Goal: Task Accomplishment & Management: Complete application form

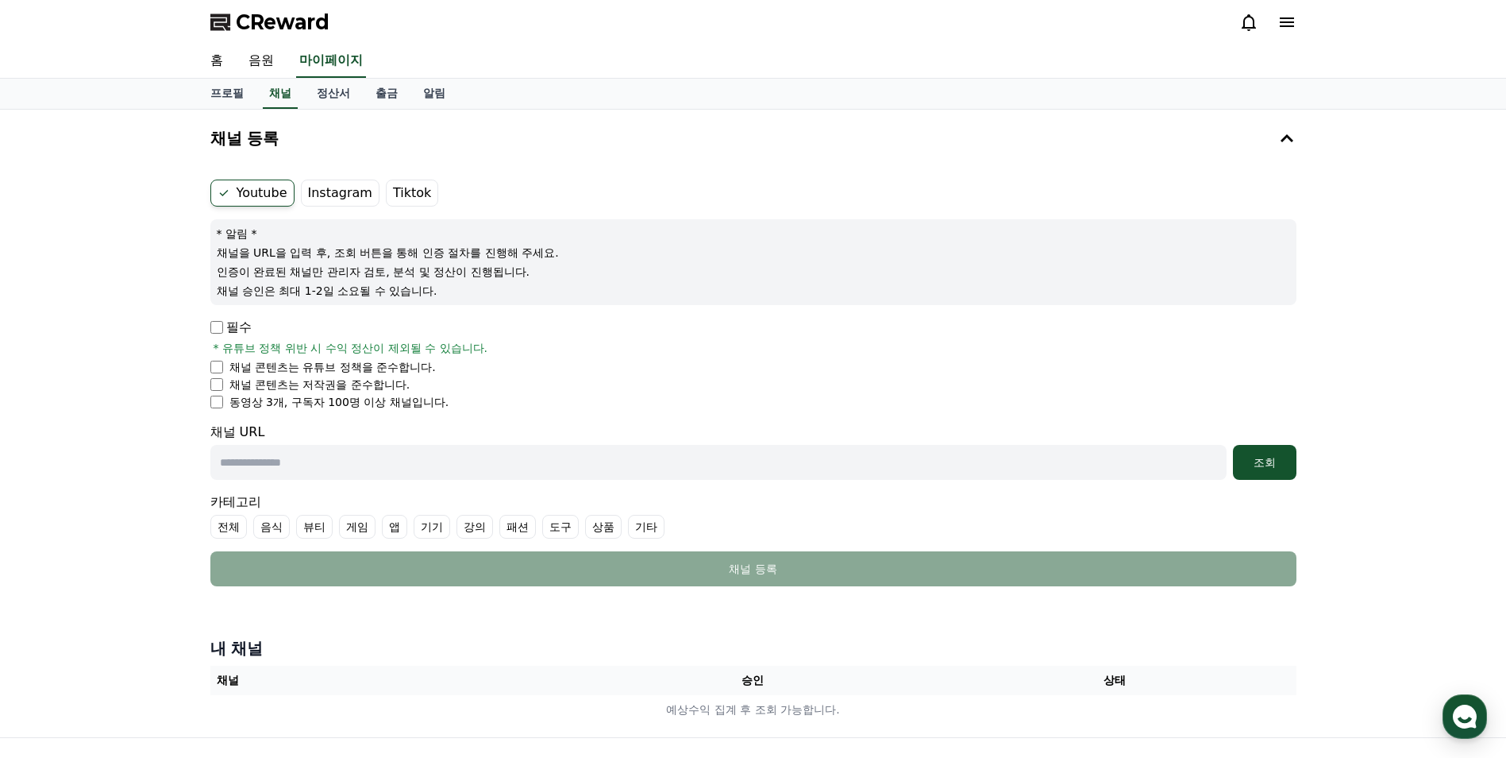
click at [339, 461] on input "text" at bounding box center [718, 462] width 1016 height 35
paste input "**********"
type input "**********"
click at [1262, 463] on div "조회" at bounding box center [1264, 462] width 51 height 16
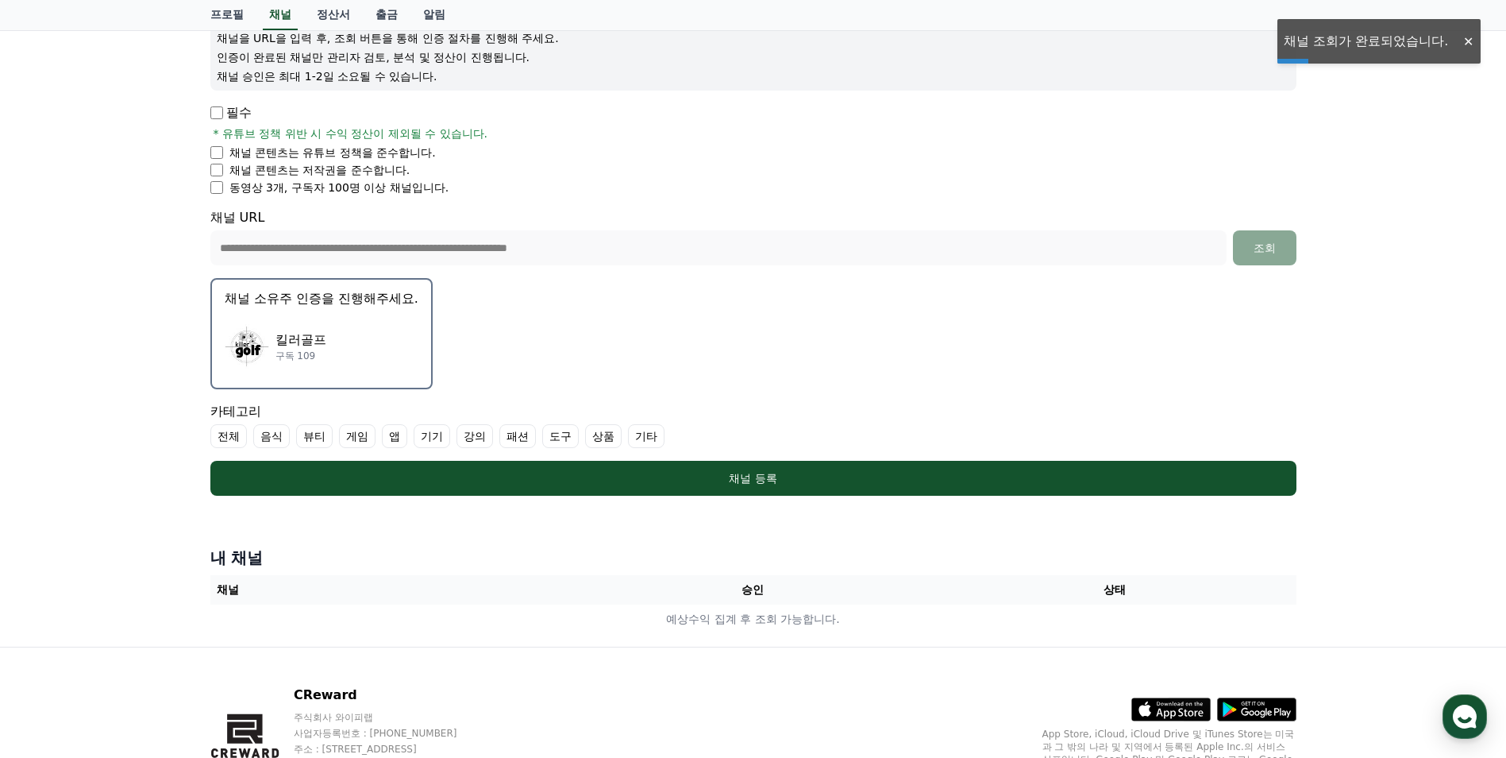
scroll to position [238, 0]
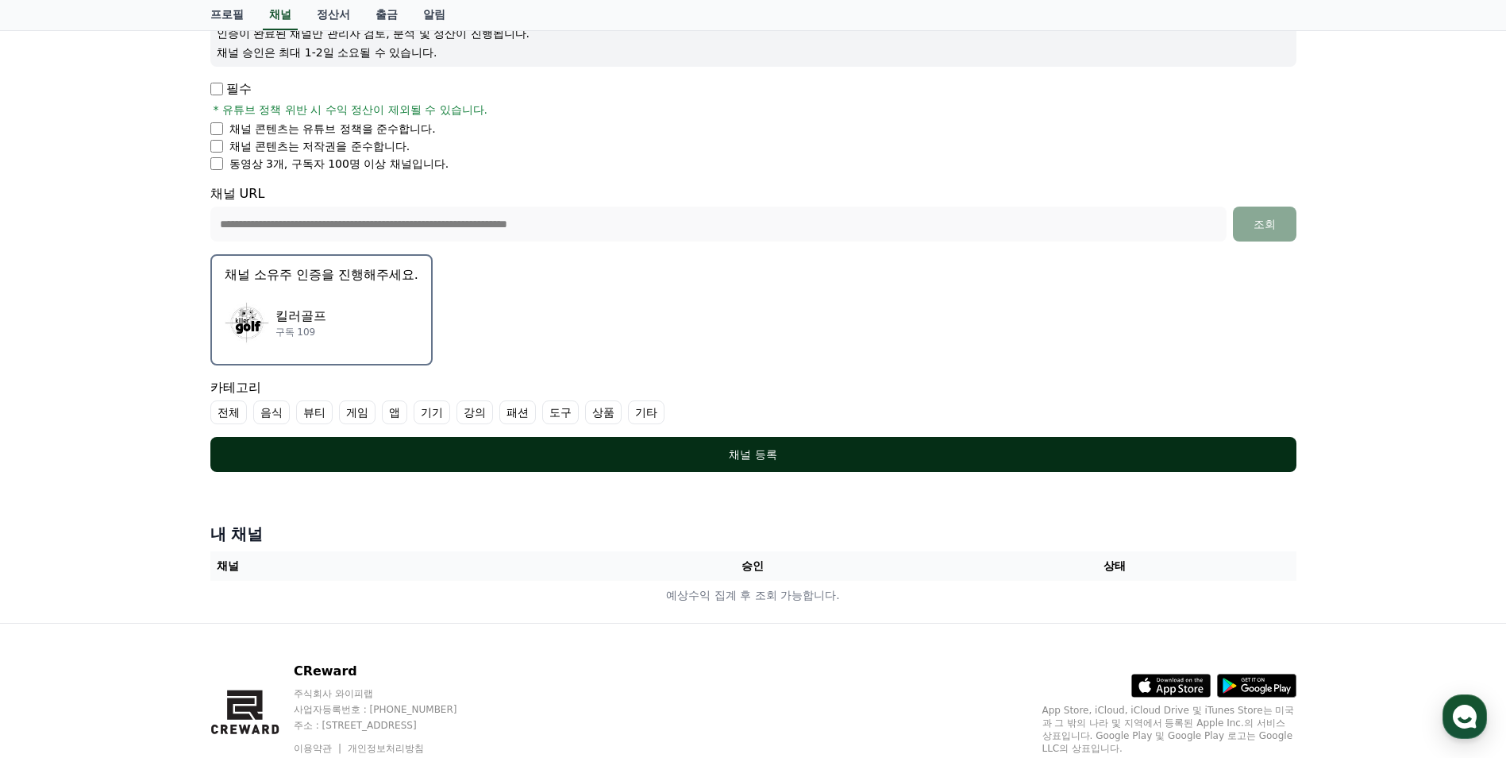
click at [750, 453] on div "채널 등록" at bounding box center [753, 454] width 1023 height 16
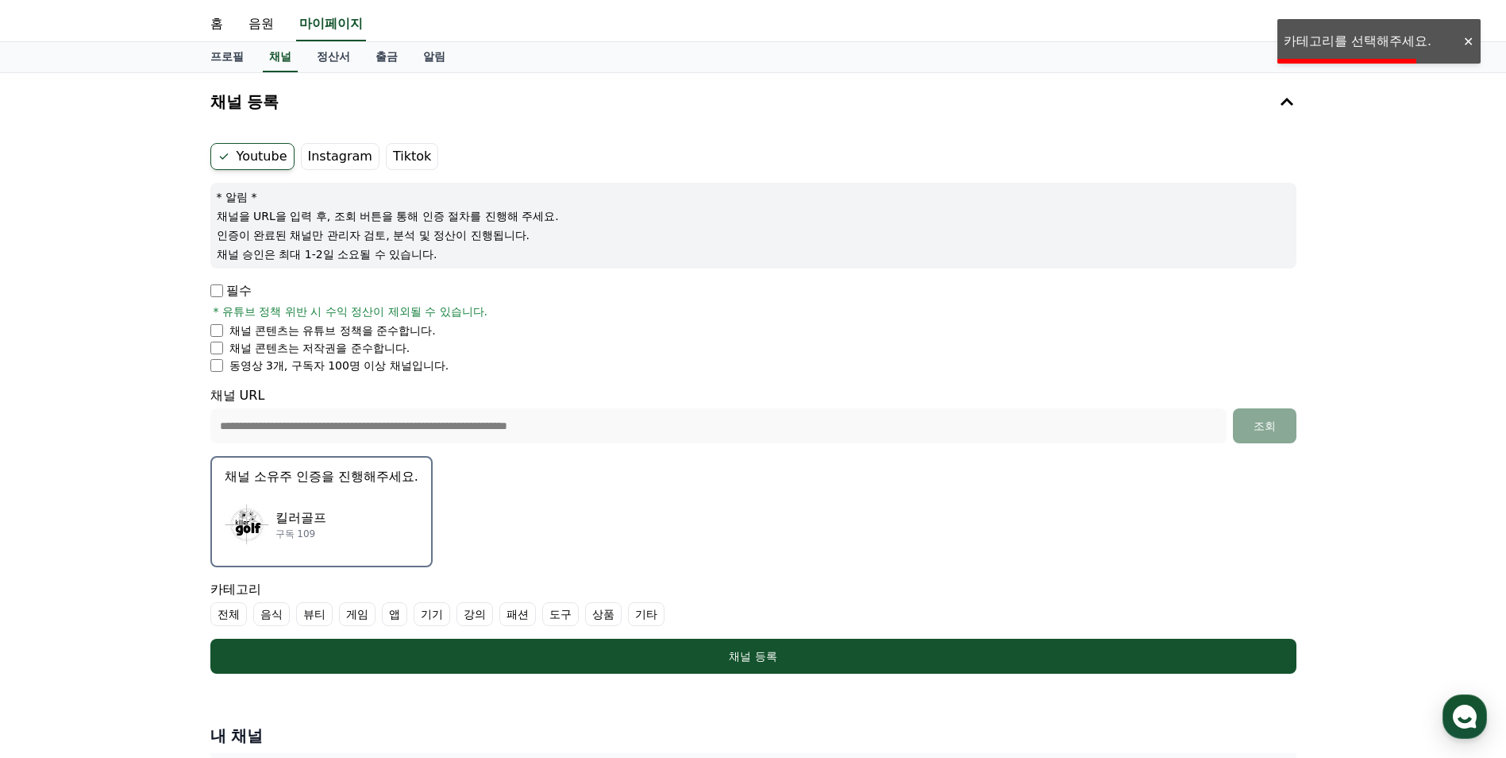
scroll to position [0, 0]
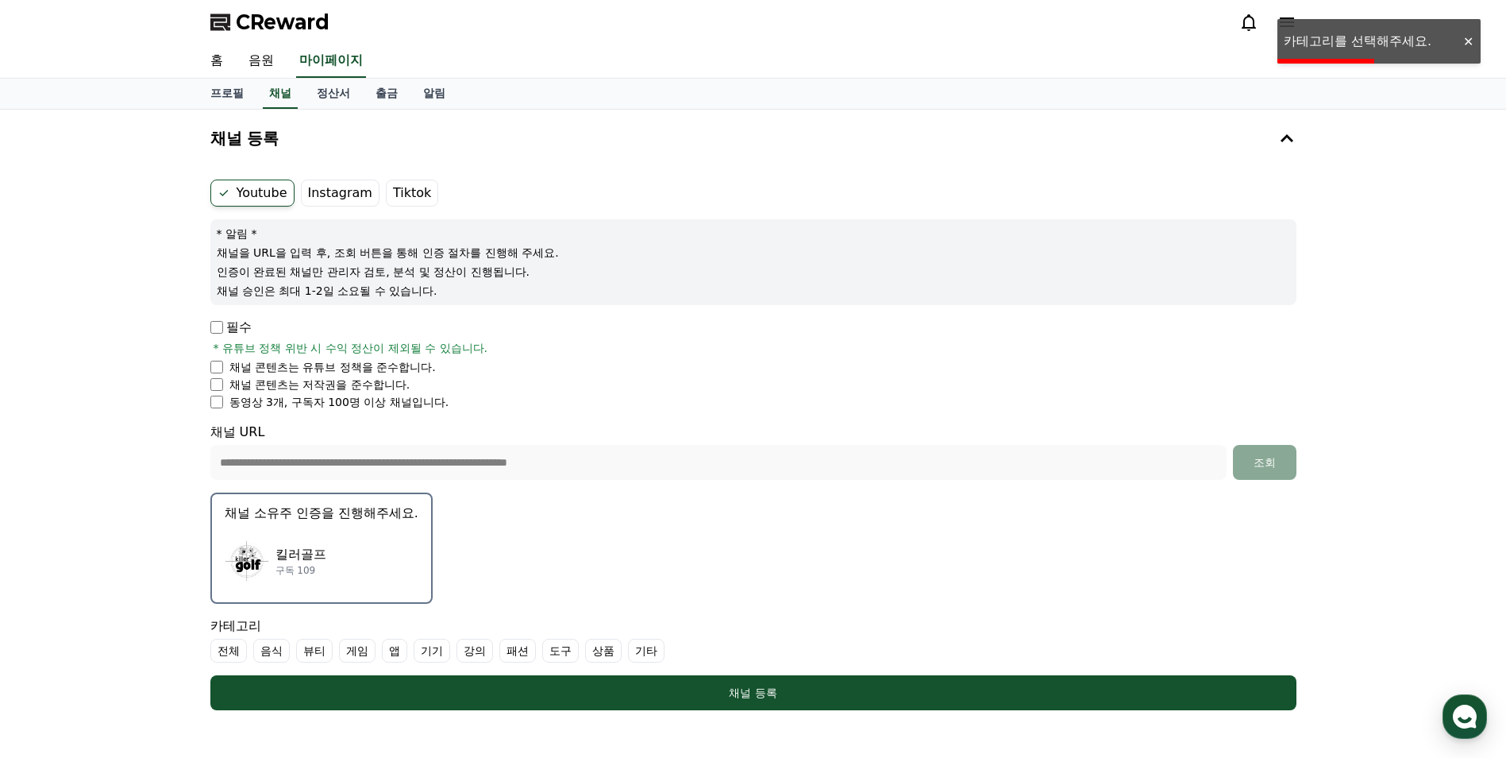
click at [268, 195] on label "Youtube" at bounding box center [252, 192] width 84 height 27
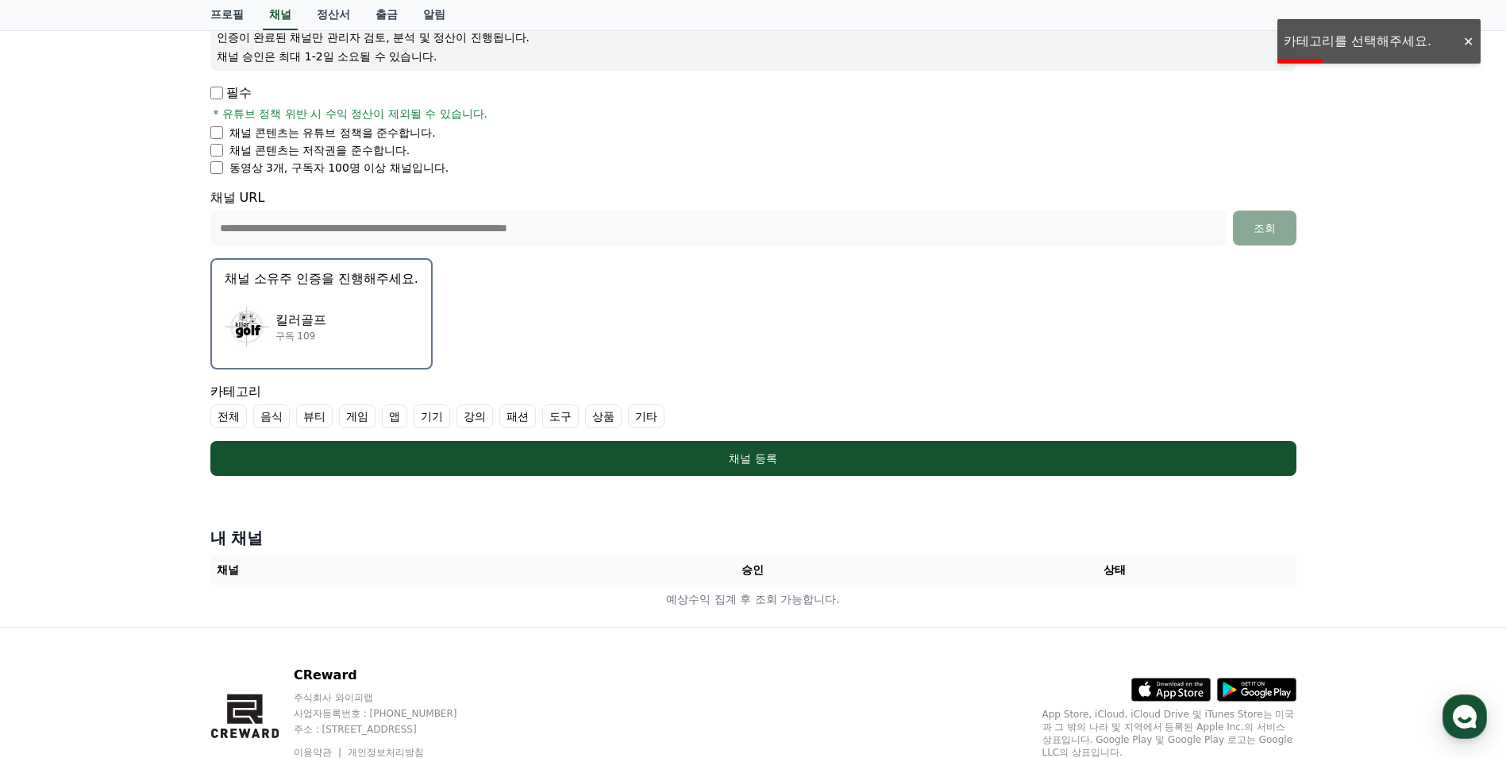
scroll to position [238, 0]
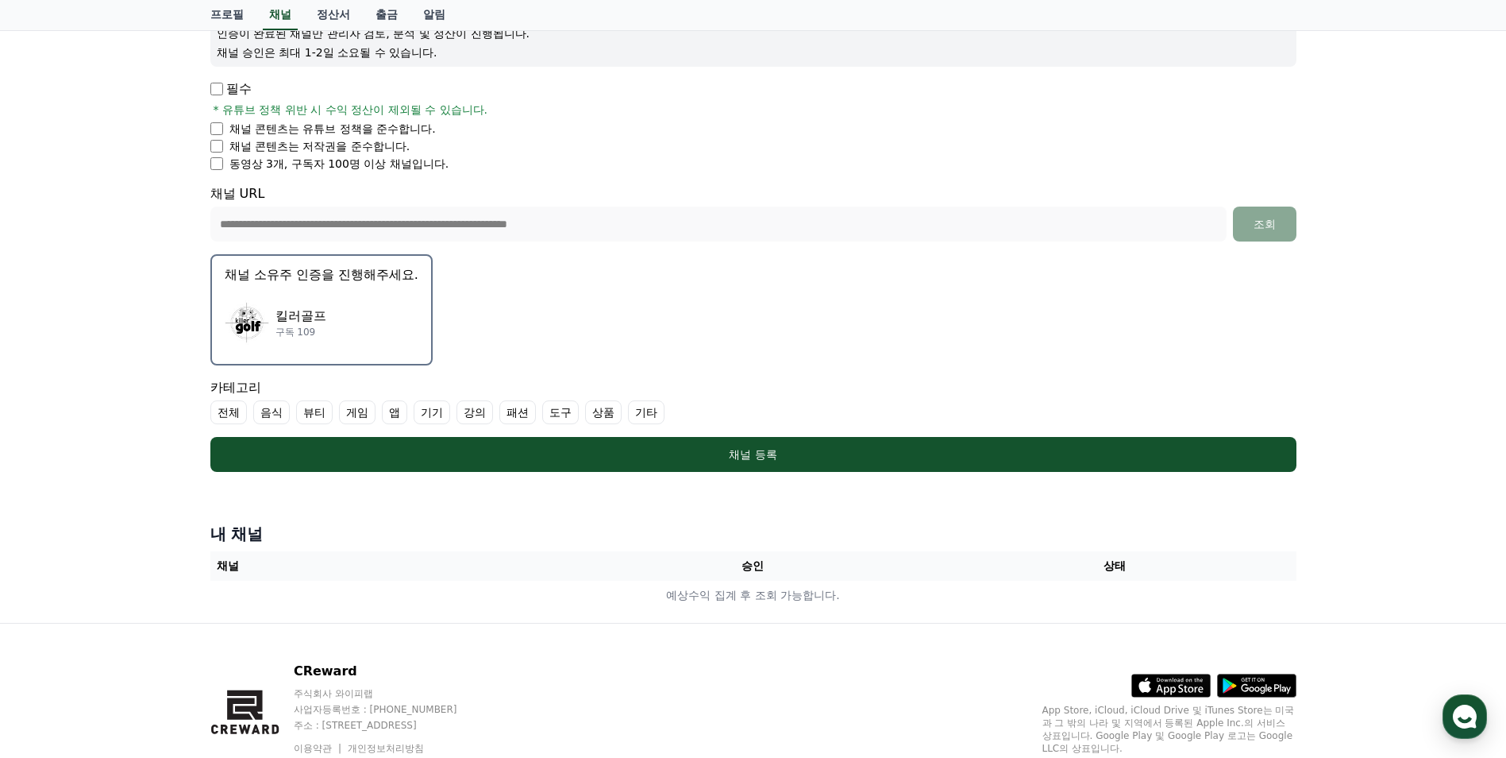
click at [652, 408] on label "기타" at bounding box center [646, 412] width 37 height 24
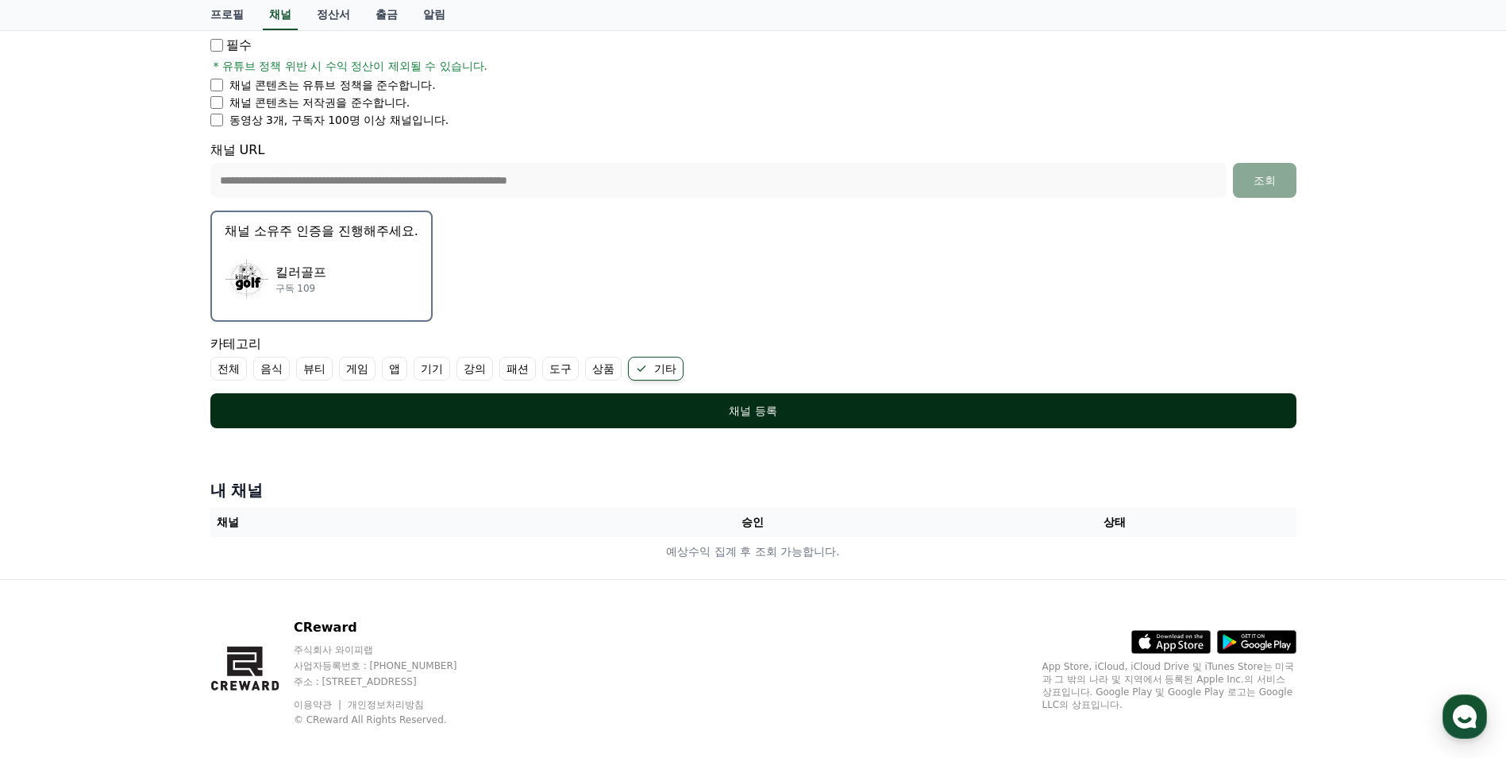
scroll to position [301, 0]
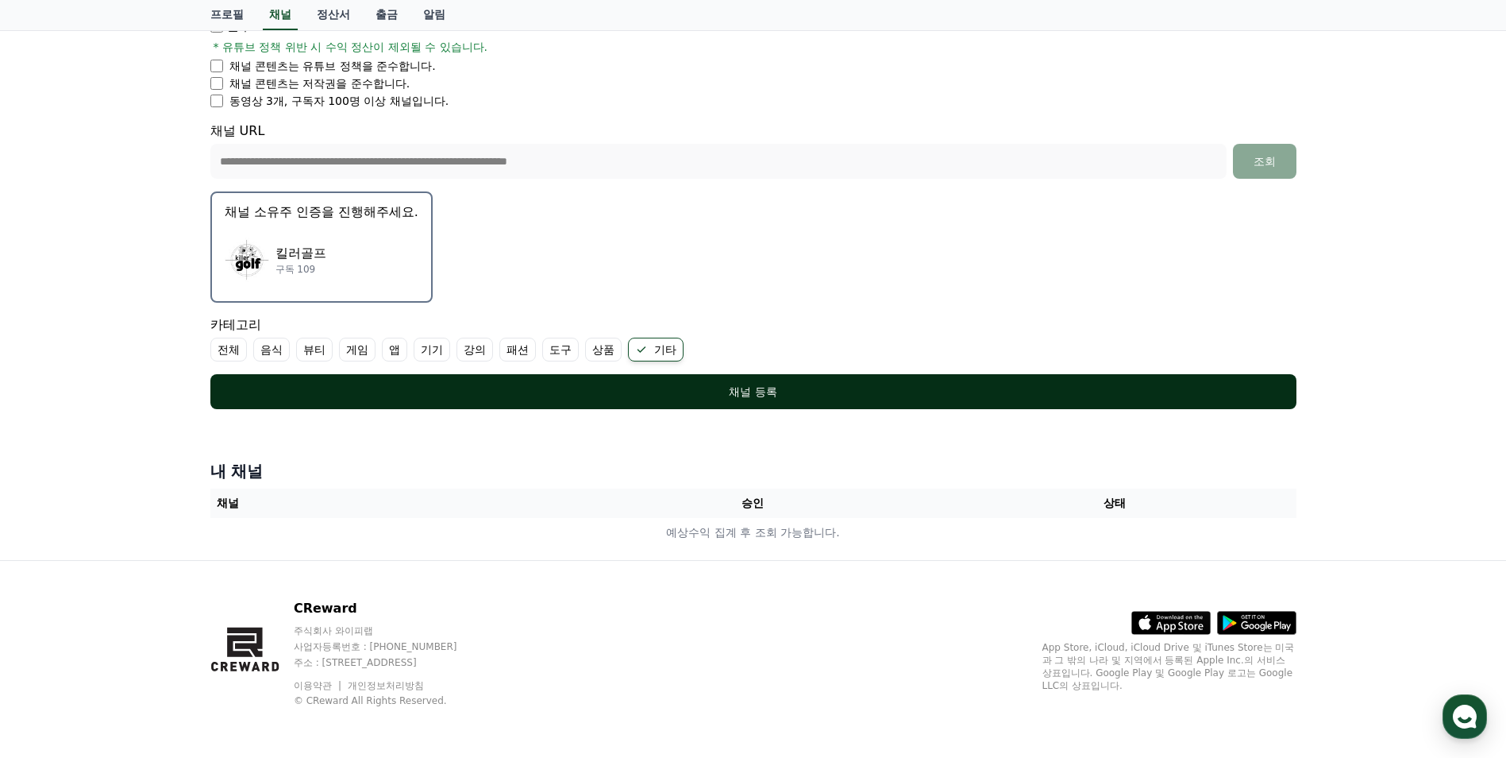
click at [785, 381] on button "채널 등록" at bounding box center [753, 391] width 1086 height 35
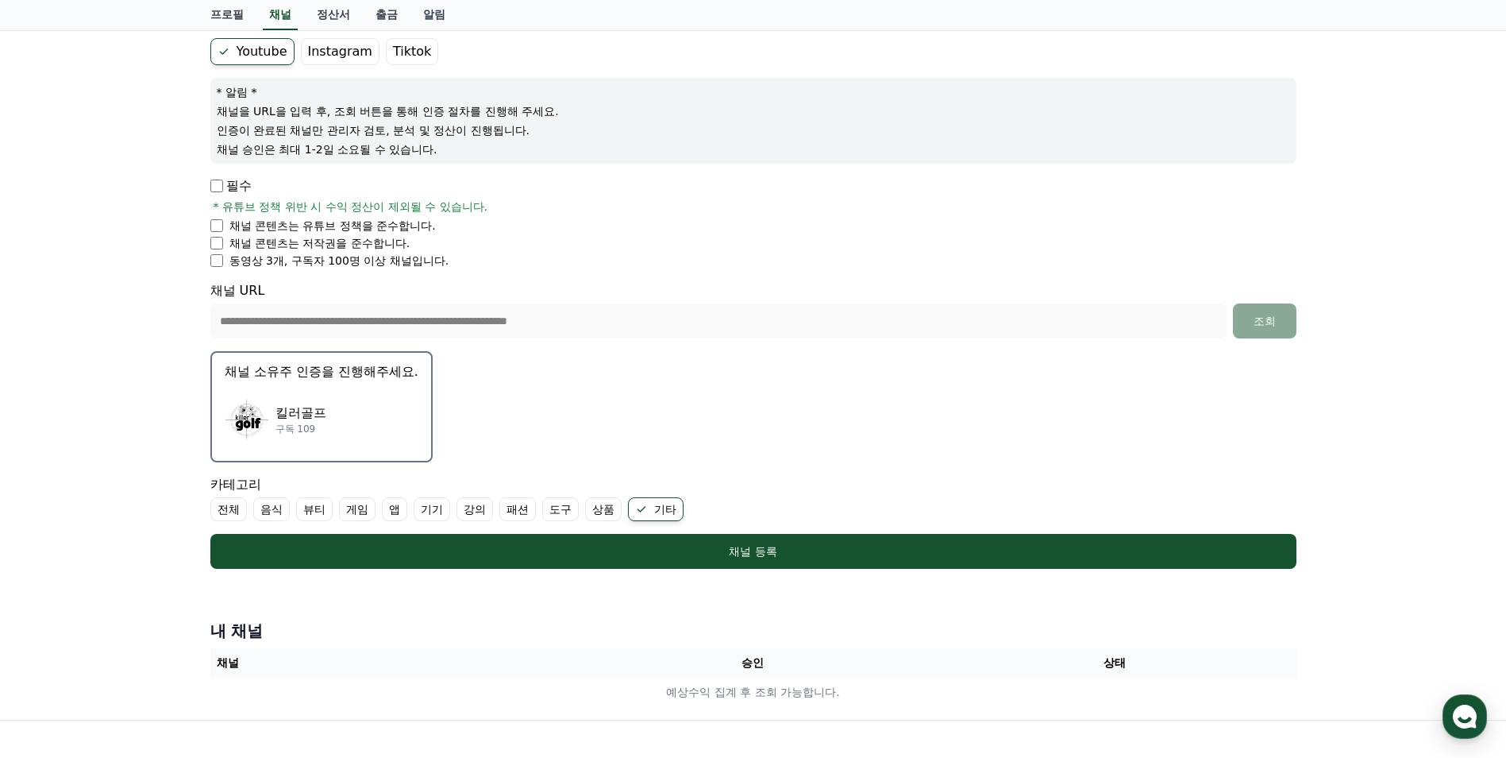
scroll to position [159, 0]
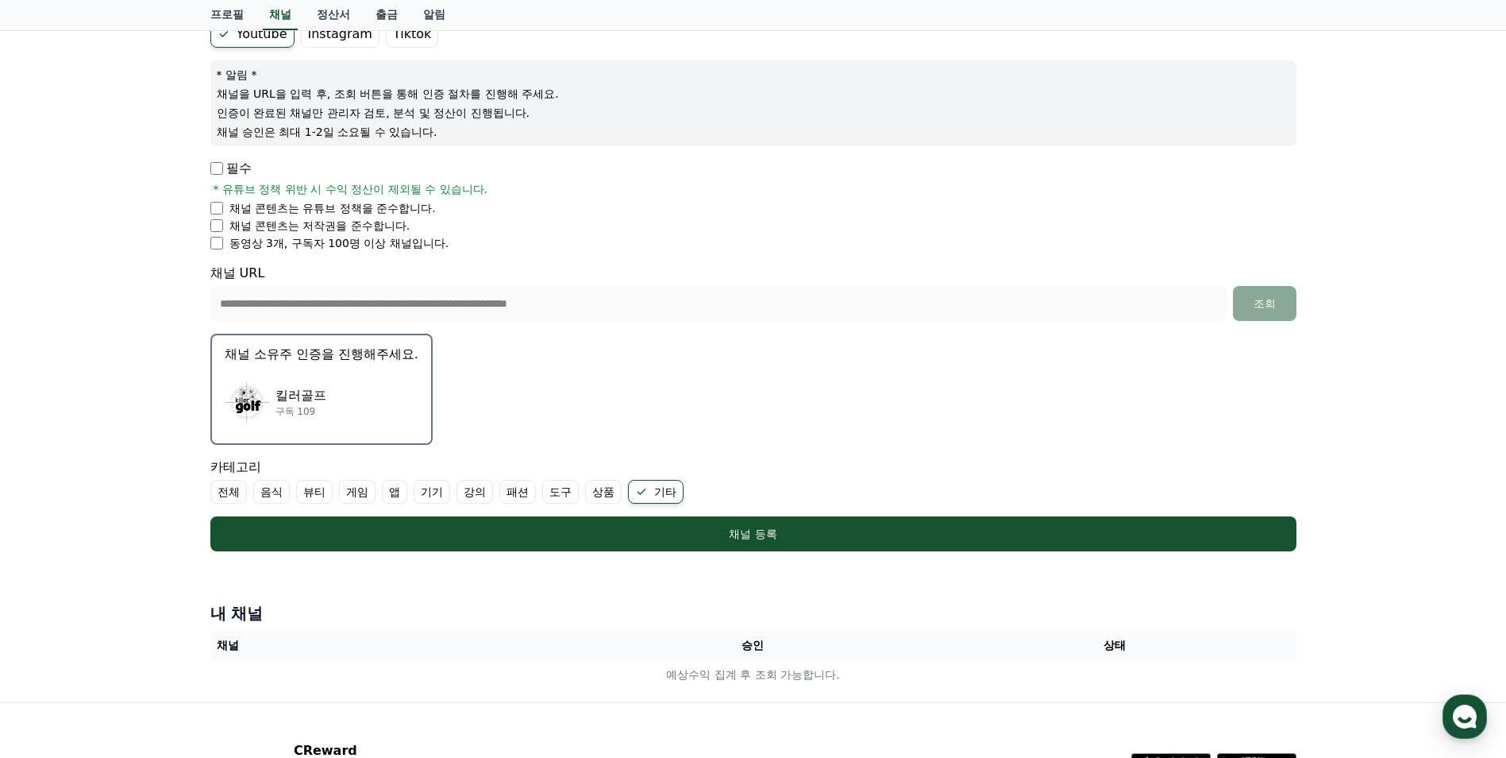
click at [288, 387] on p "킬러골프" at bounding box center [301, 395] width 51 height 19
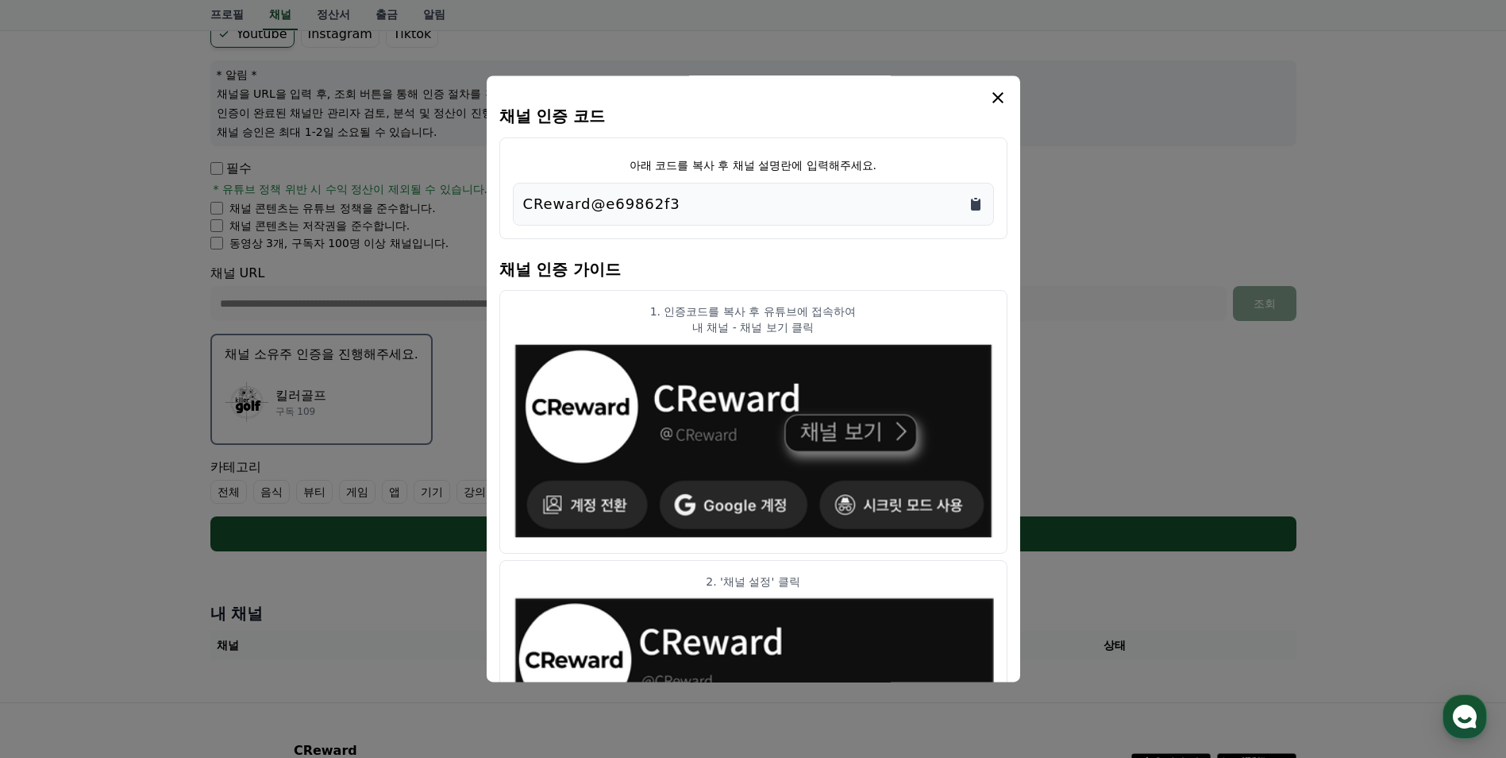
click at [972, 207] on icon "Copy to clipboard" at bounding box center [976, 205] width 10 height 12
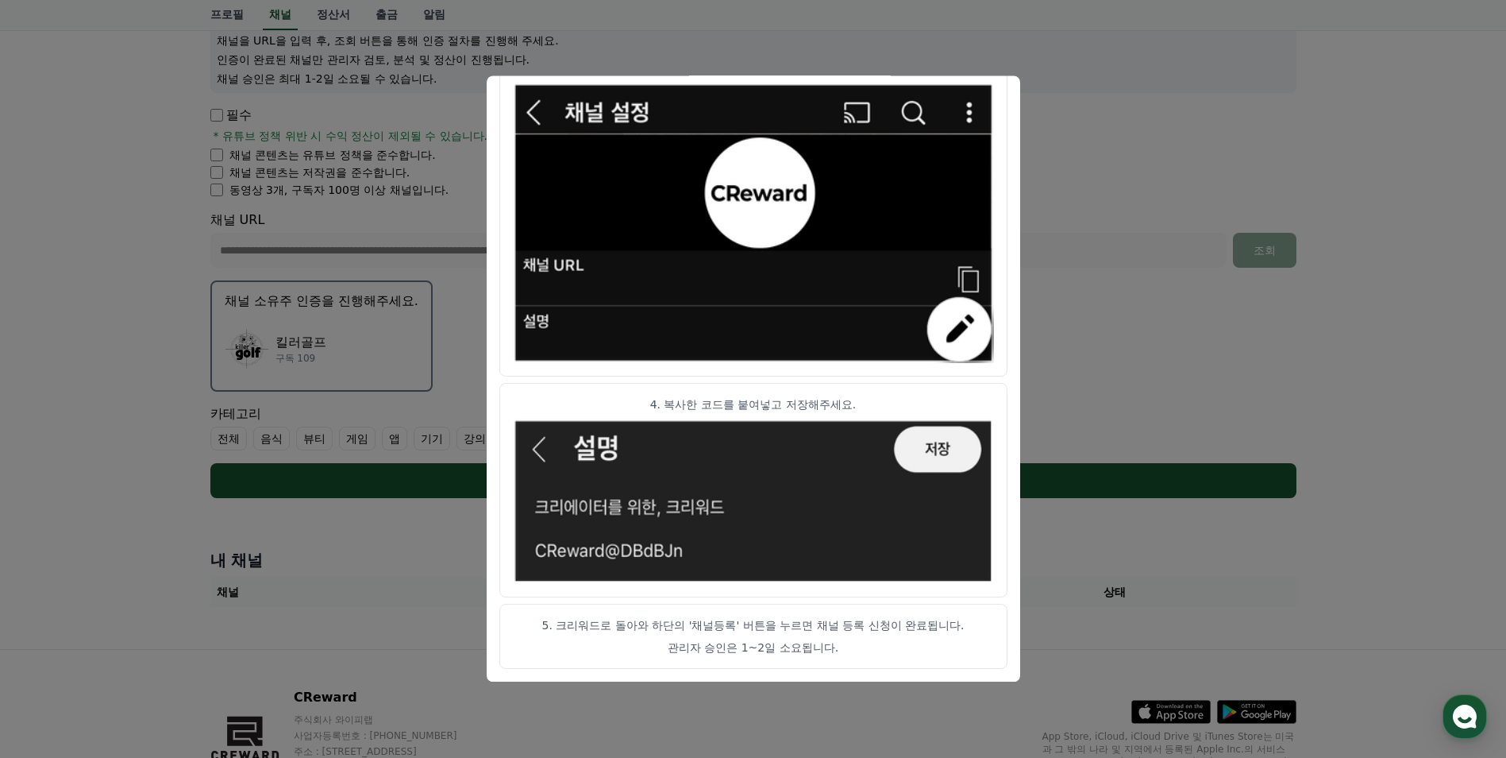
scroll to position [238, 0]
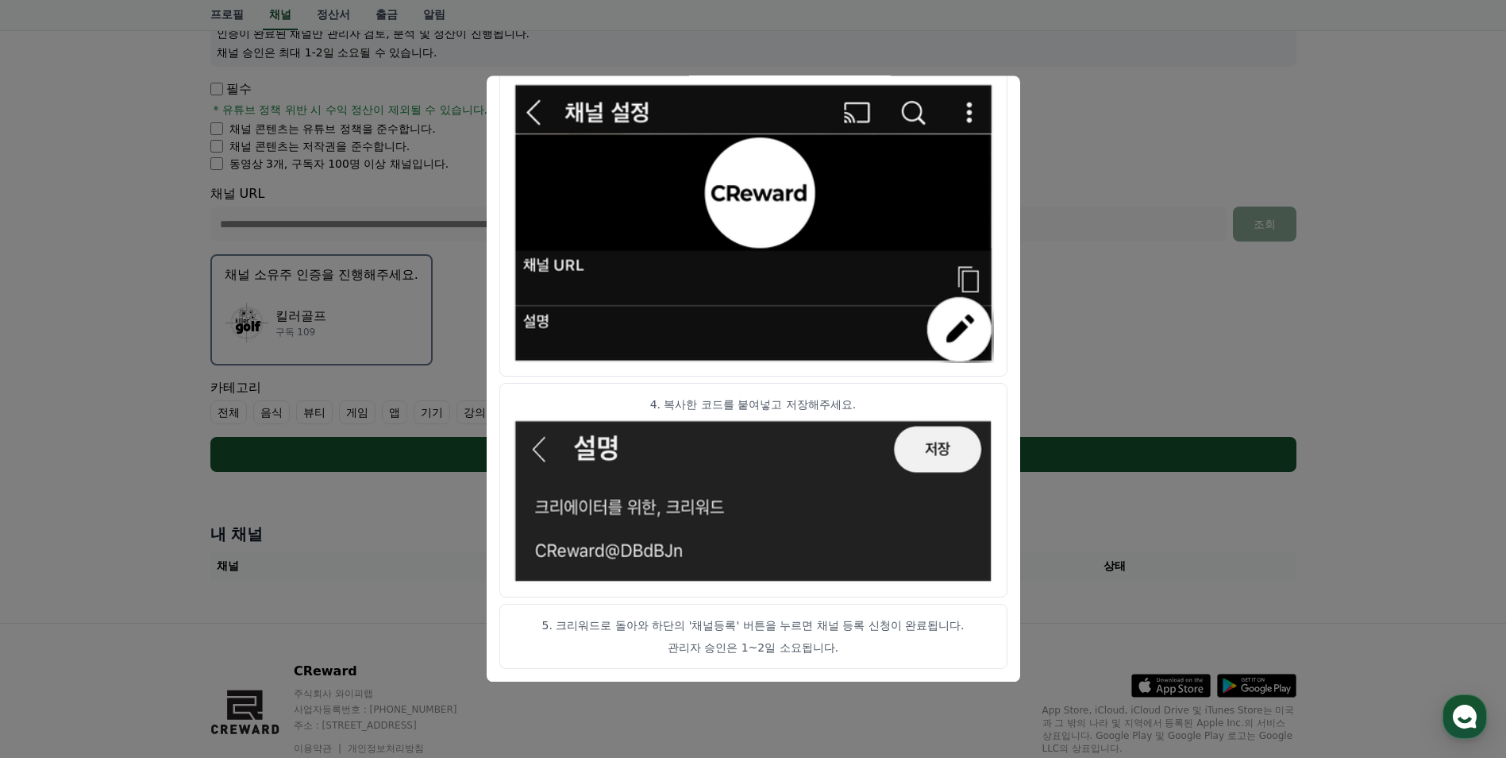
click at [1390, 418] on button "close modal" at bounding box center [753, 379] width 1506 height 758
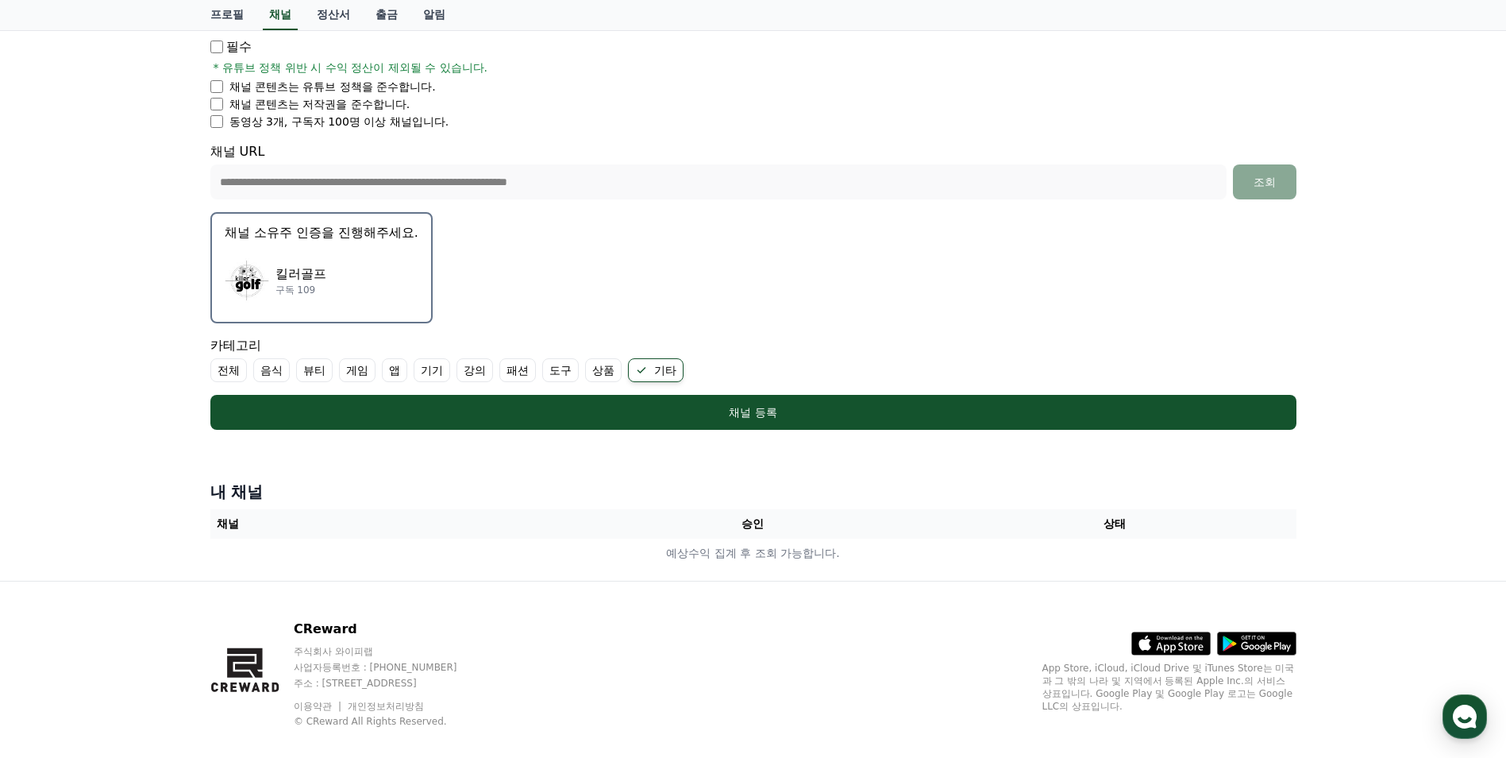
scroll to position [301, 0]
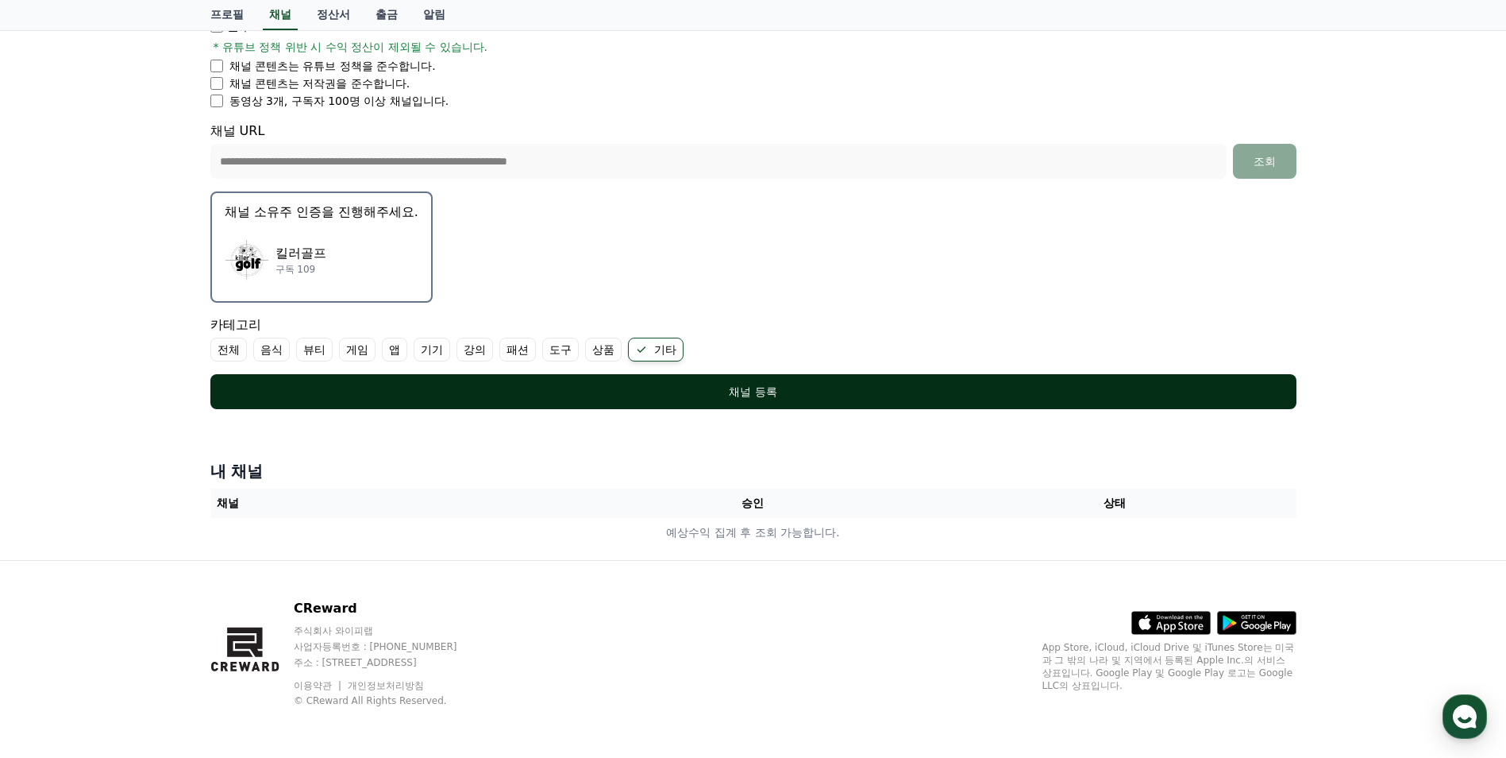
click at [700, 390] on div "채널 등록" at bounding box center [753, 392] width 1023 height 16
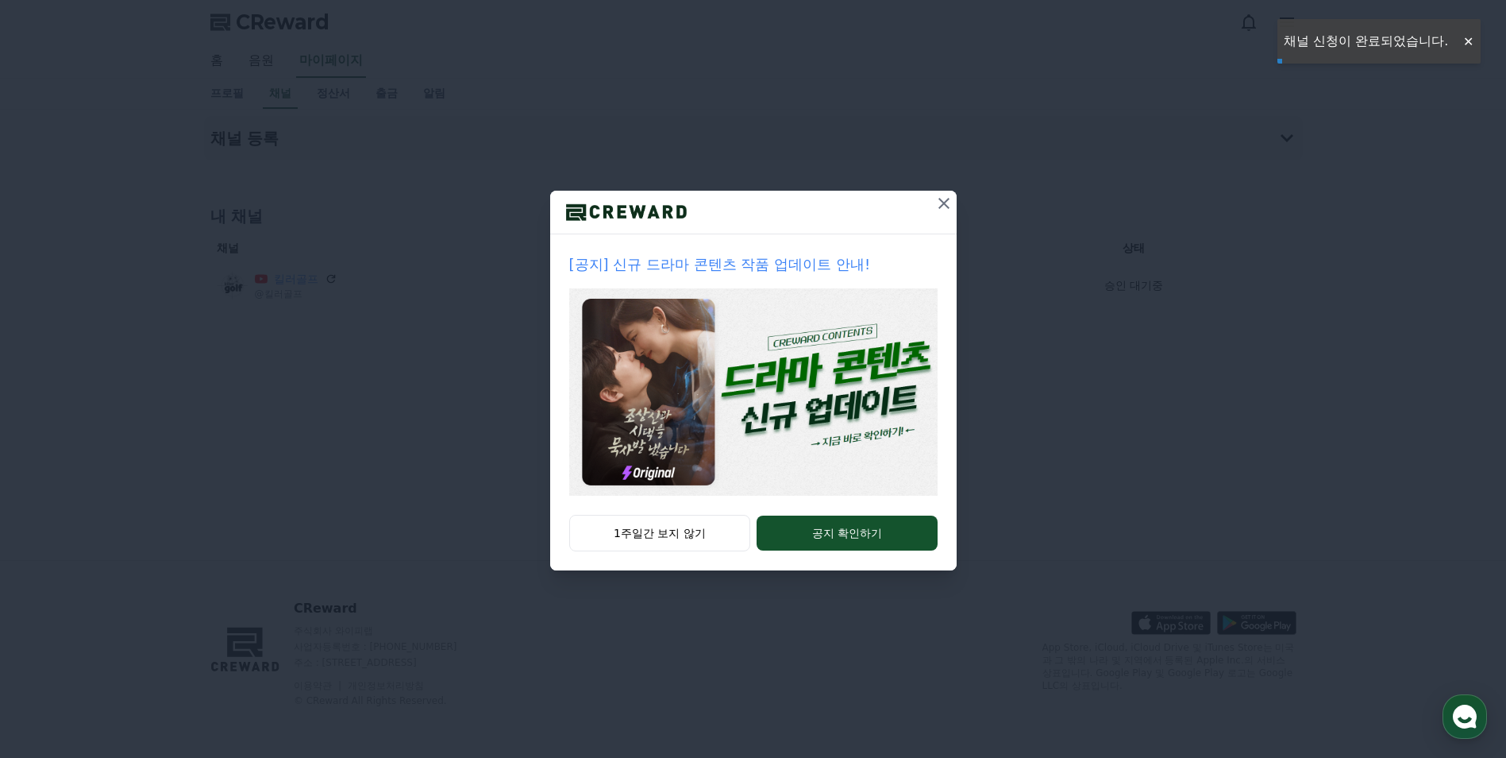
click at [943, 202] on icon at bounding box center [944, 203] width 11 height 11
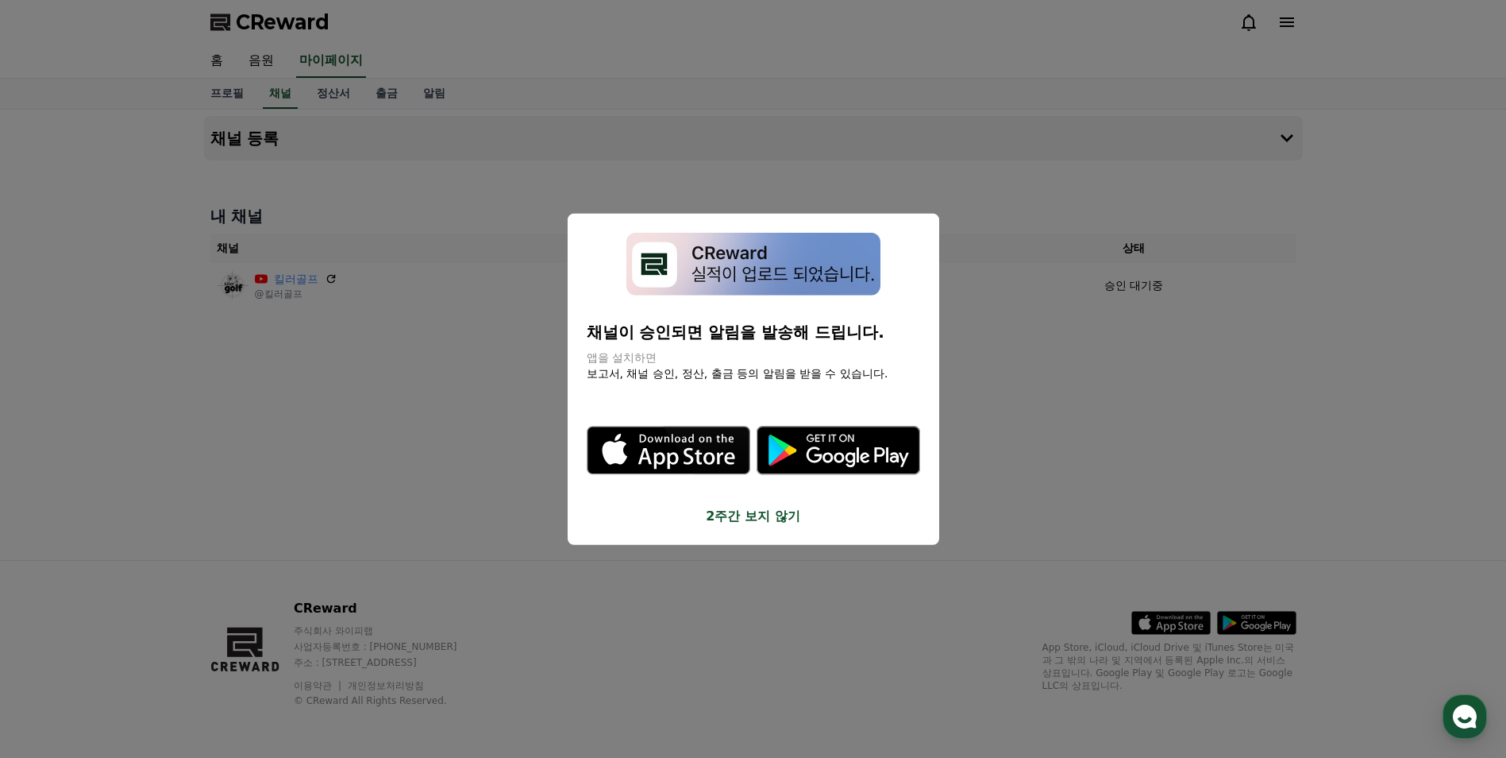
click at [1429, 437] on button "close modal" at bounding box center [753, 379] width 1506 height 758
